Goal: Book appointment/travel/reservation

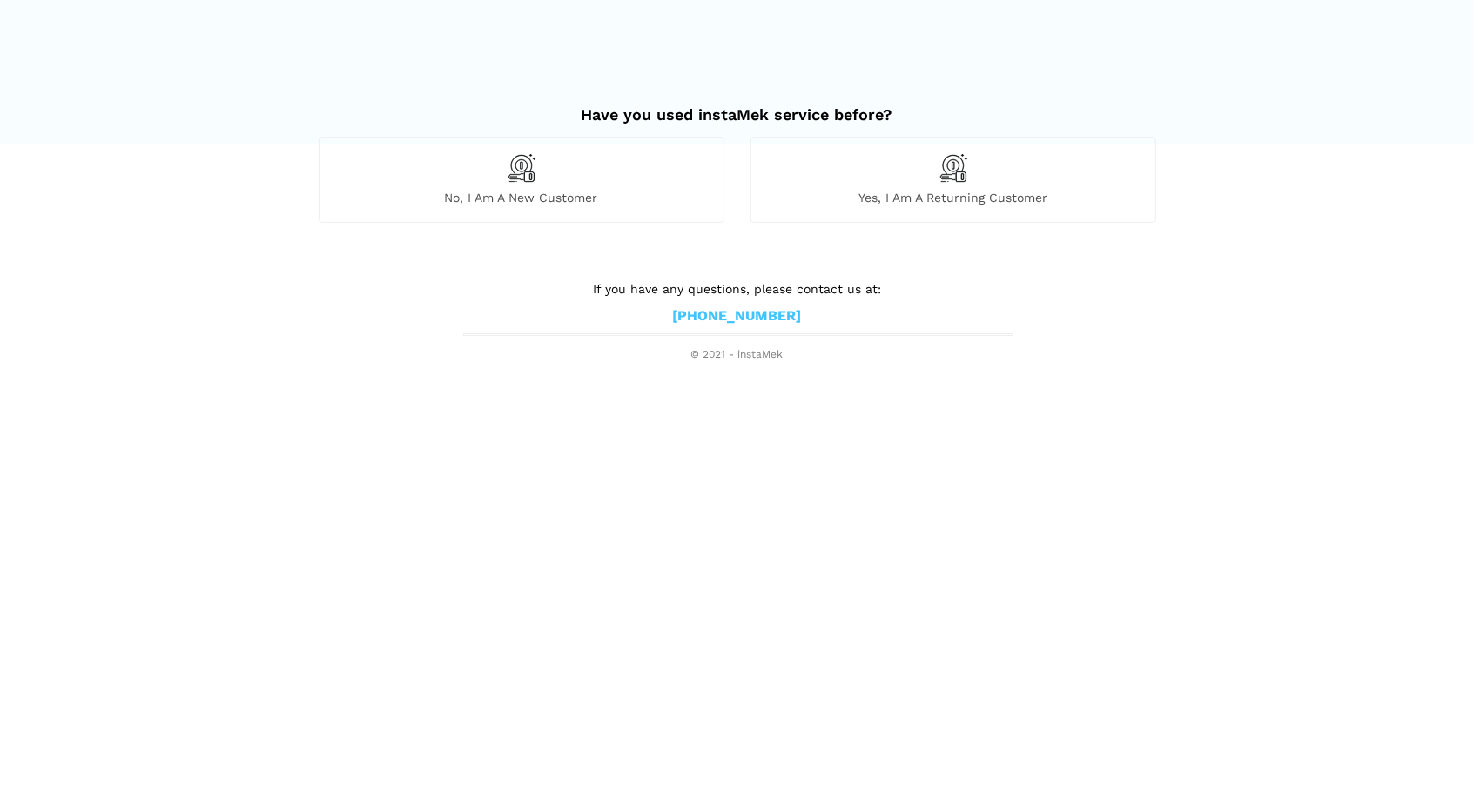
click at [557, 186] on div "No, I am a new customer" at bounding box center [521, 179] width 406 height 85
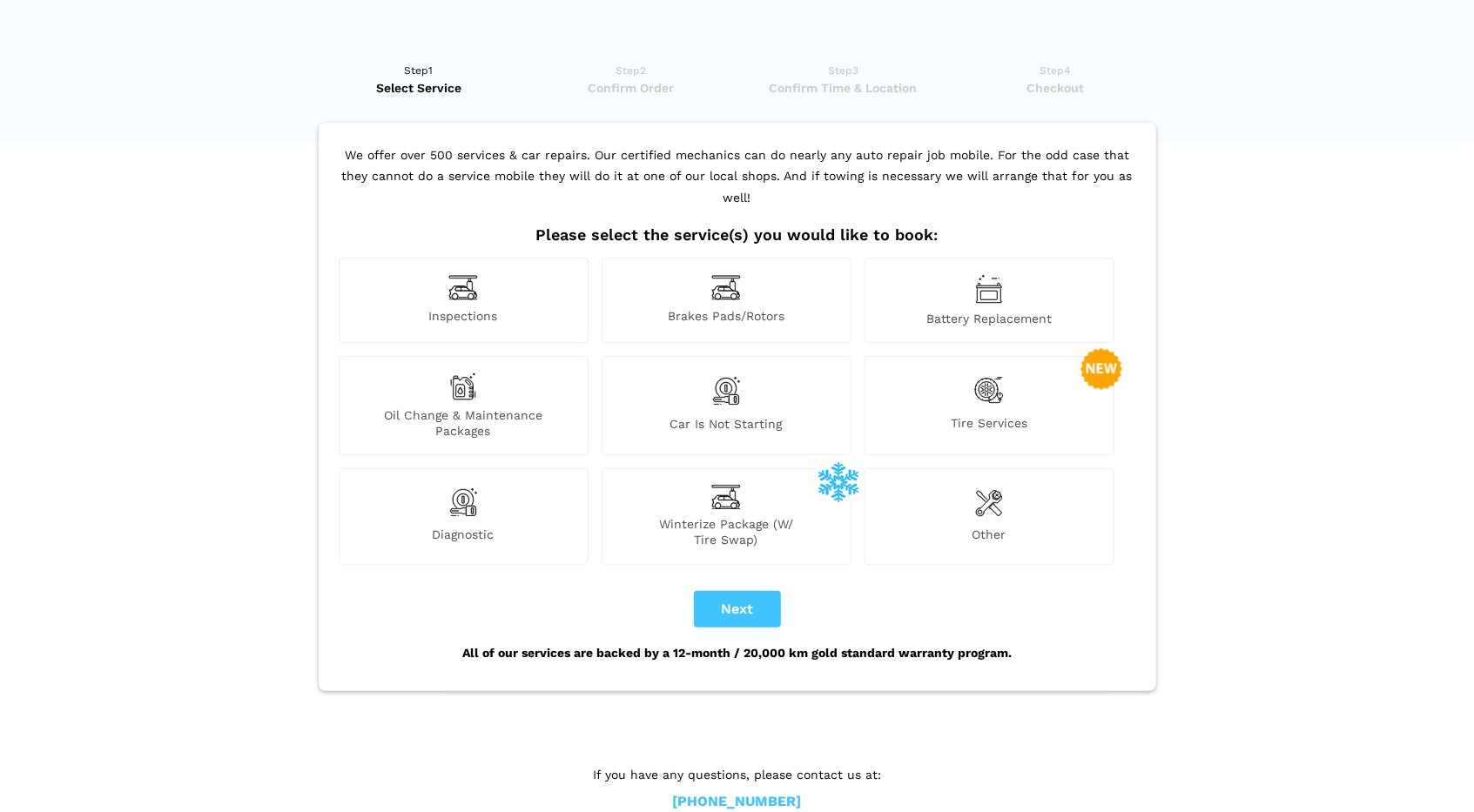
click at [1014, 376] on div "Tire Services" at bounding box center [989, 406] width 250 height 99
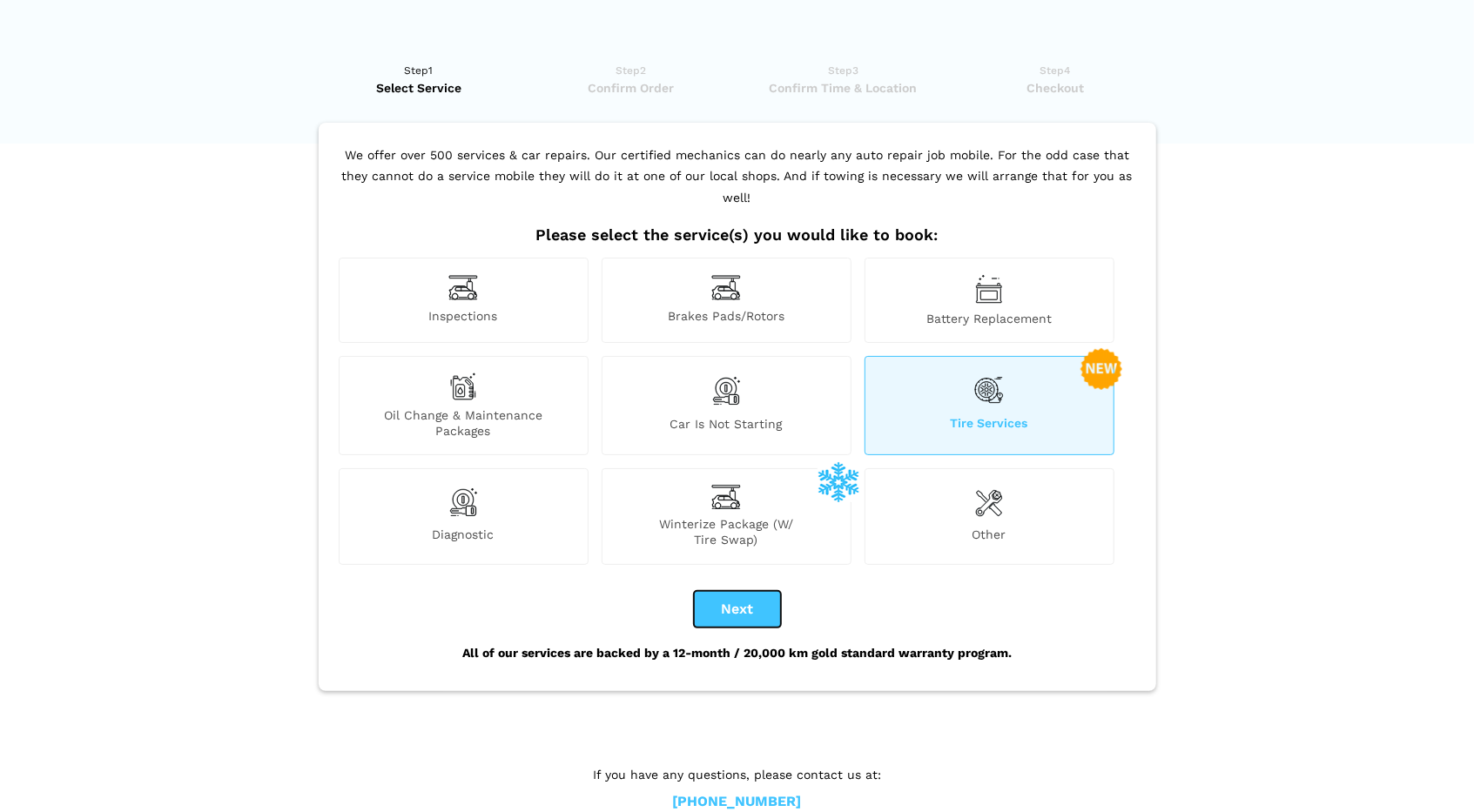
click at [763, 591] on button "Next" at bounding box center [737, 609] width 87 height 36
checkbox input "true"
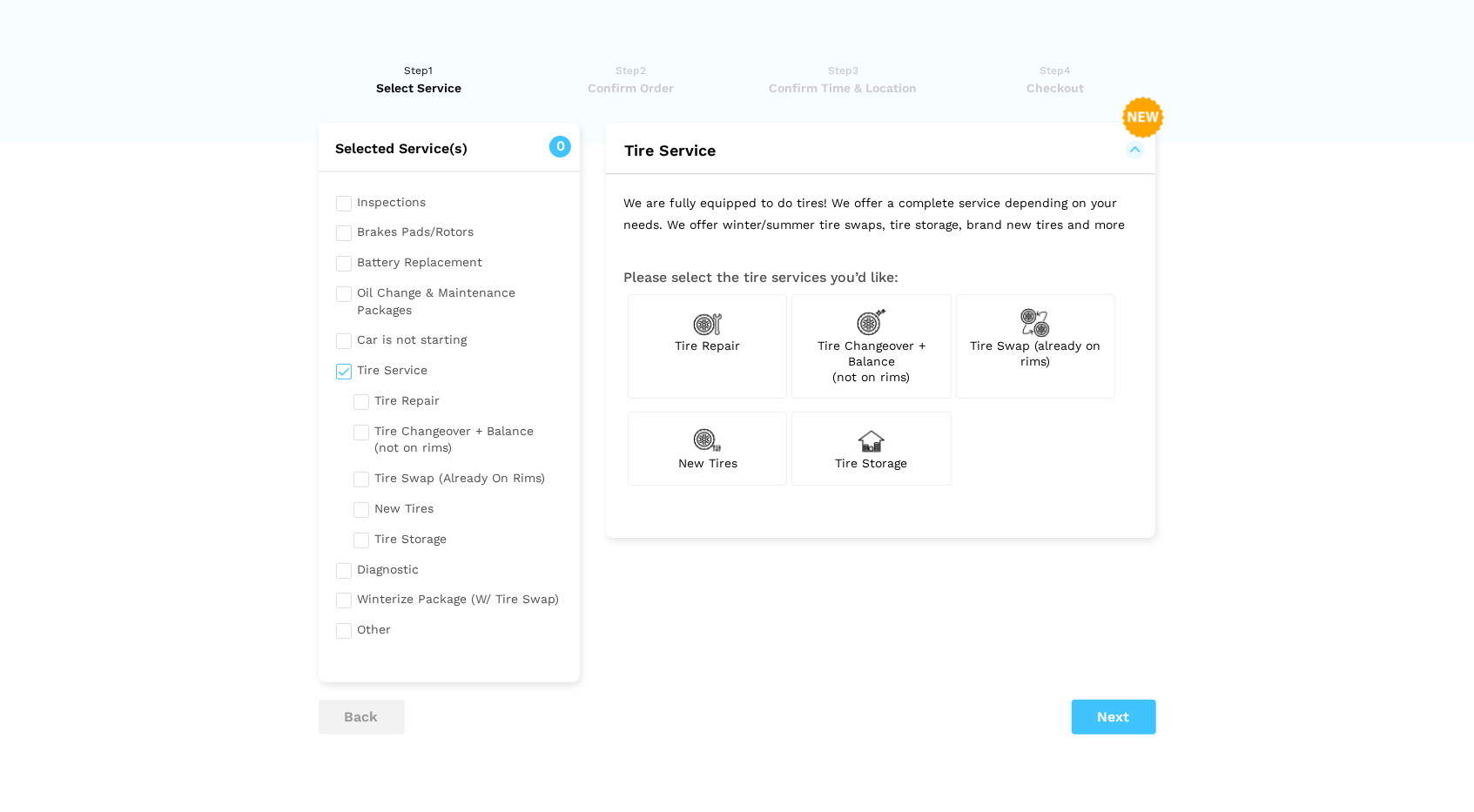
click at [722, 434] on div "New Tires" at bounding box center [706, 448] width 159 height 73
checkbox input "true"
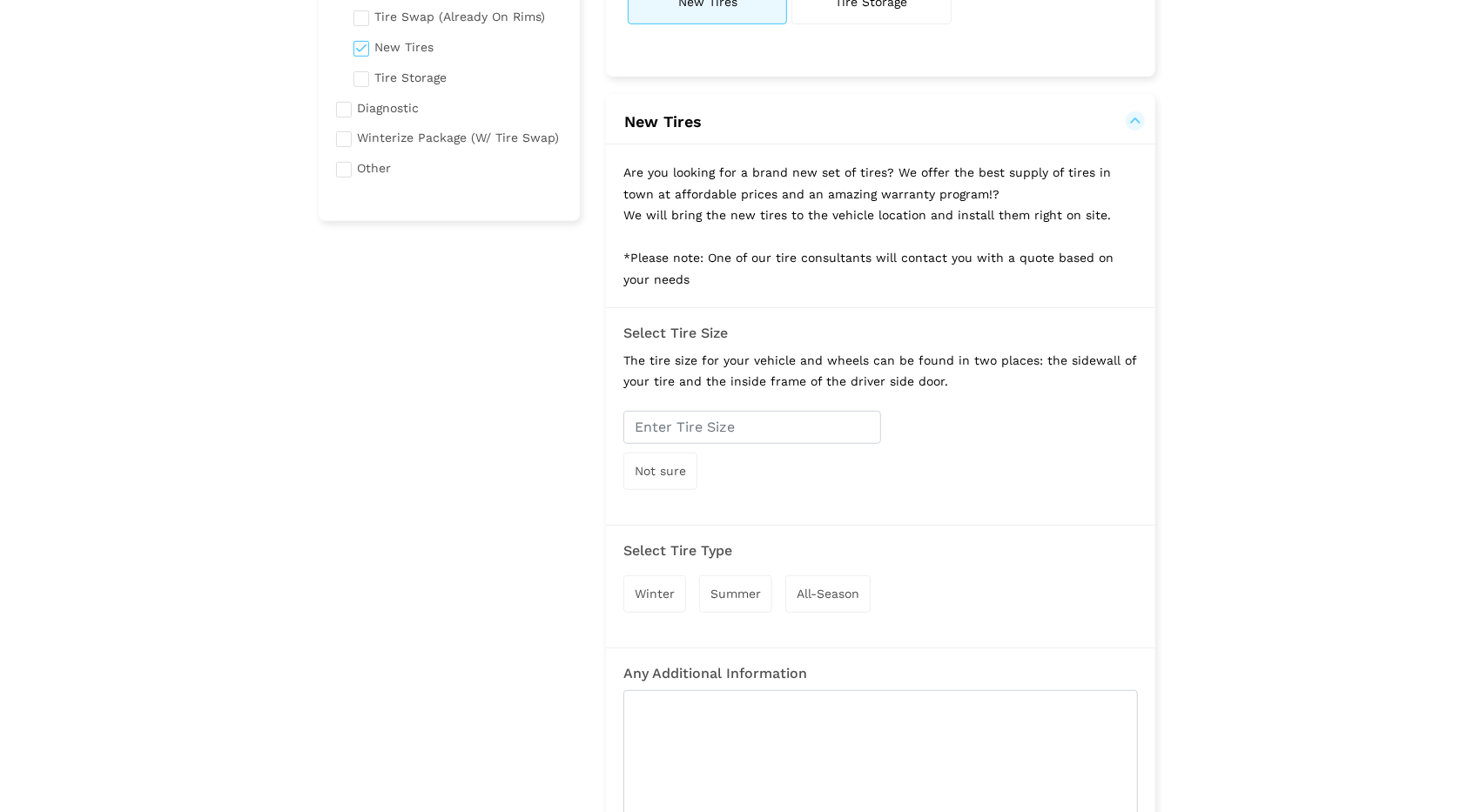
scroll to position [543, 0]
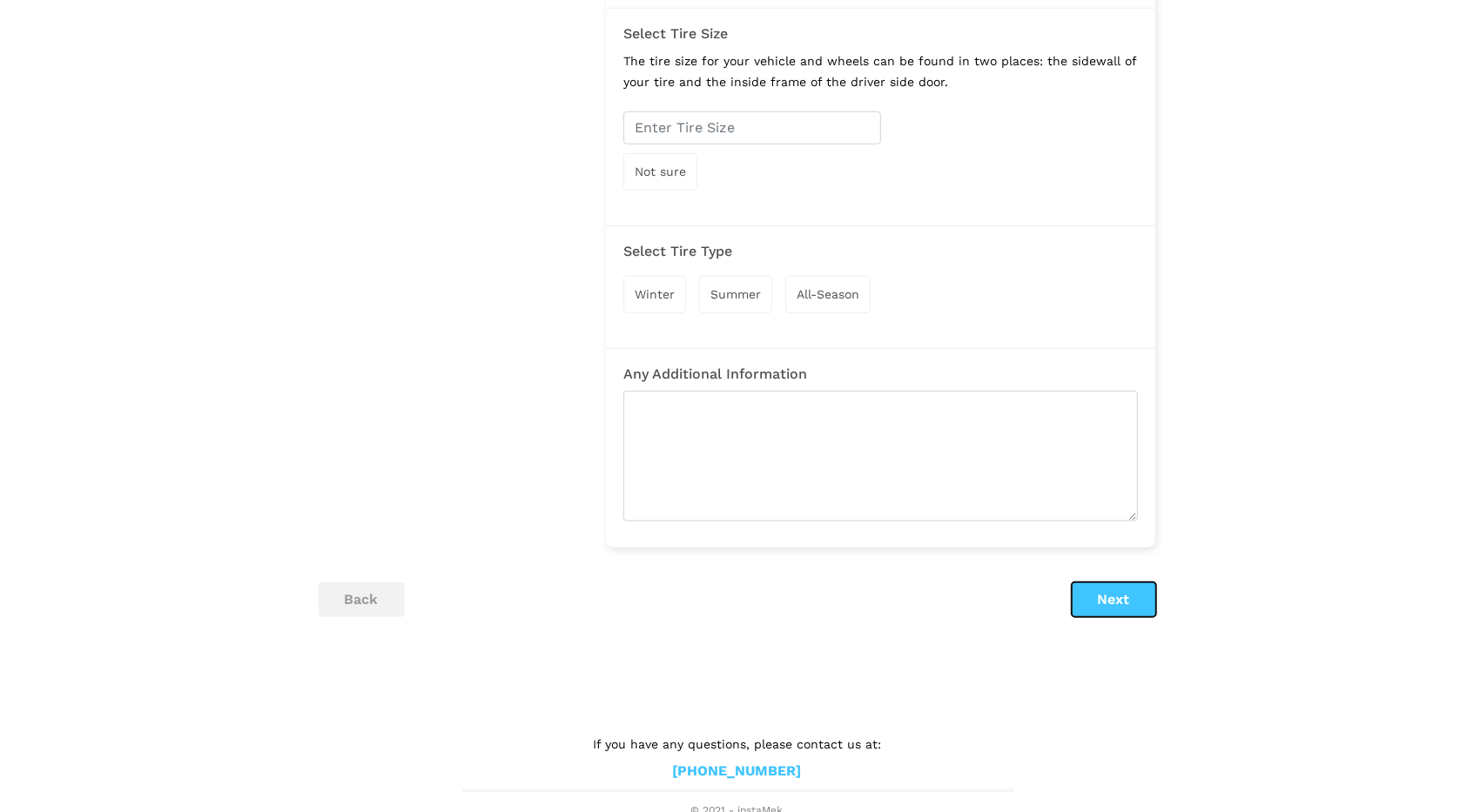
click at [1097, 592] on button "Next" at bounding box center [1113, 599] width 84 height 35
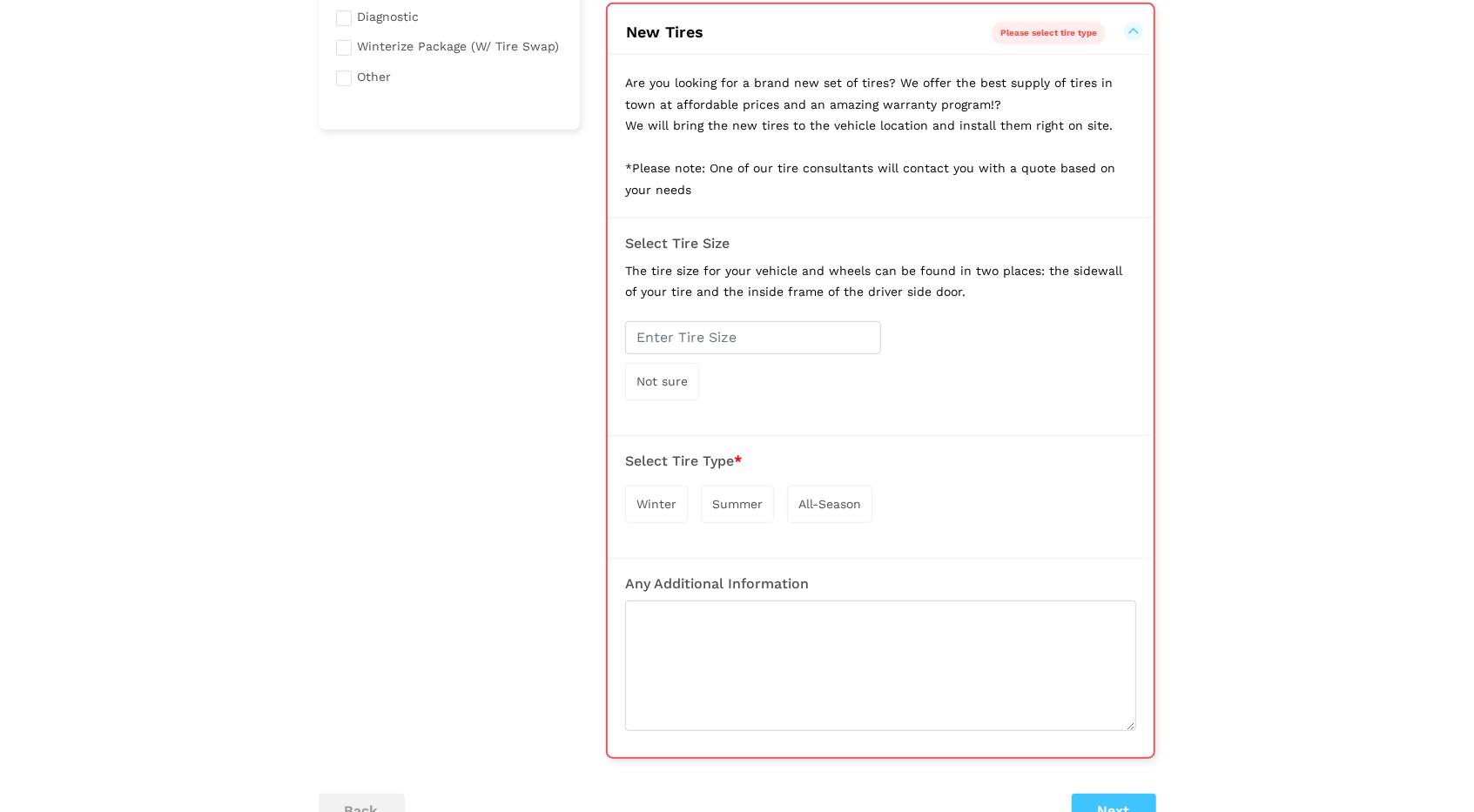
scroll to position [552, 0]
click at [738, 342] on input "text" at bounding box center [753, 338] width 256 height 33
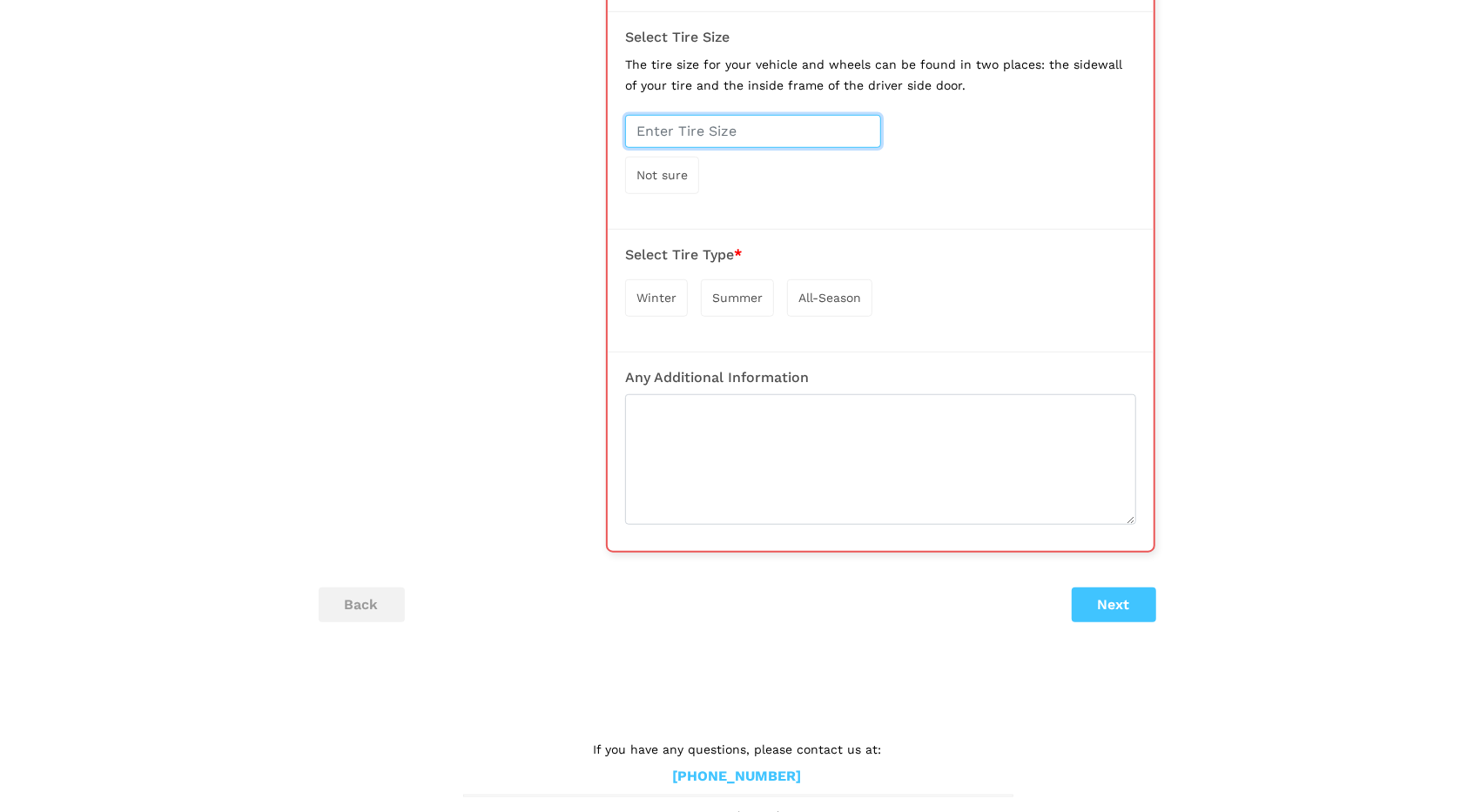
scroll to position [761, 0]
